Goal: Task Accomplishment & Management: Manage account settings

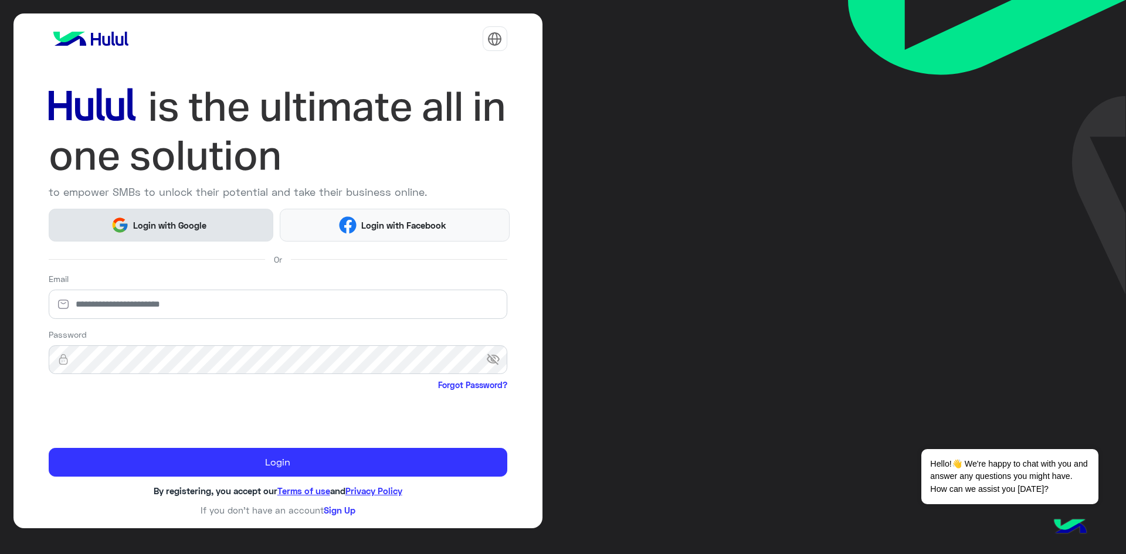
click at [232, 234] on button "Login with Google" at bounding box center [161, 225] width 225 height 32
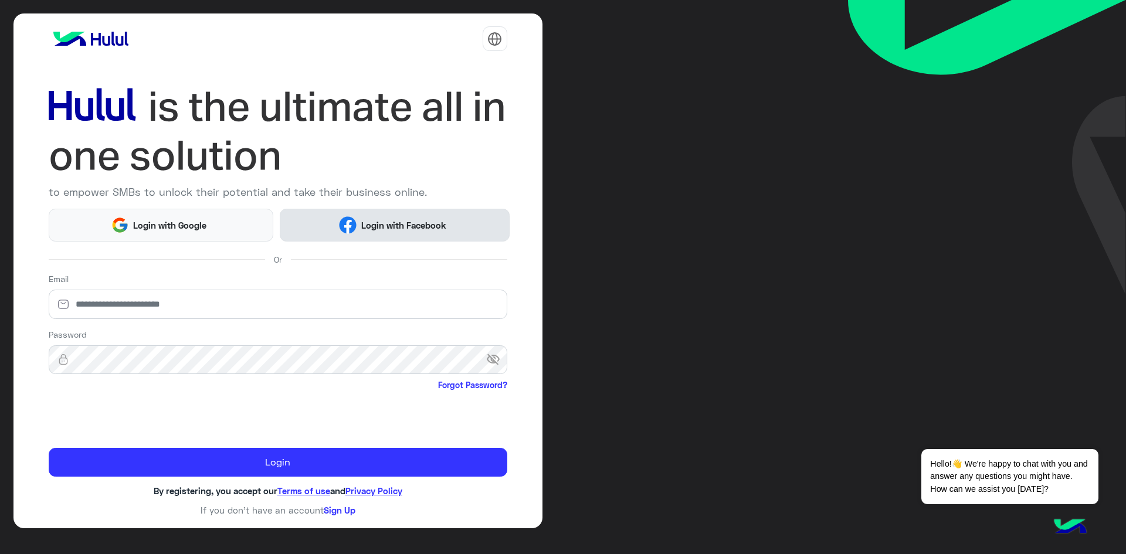
click at [351, 231] on img at bounding box center [348, 225] width 18 height 18
